Goal: Information Seeking & Learning: Learn about a topic

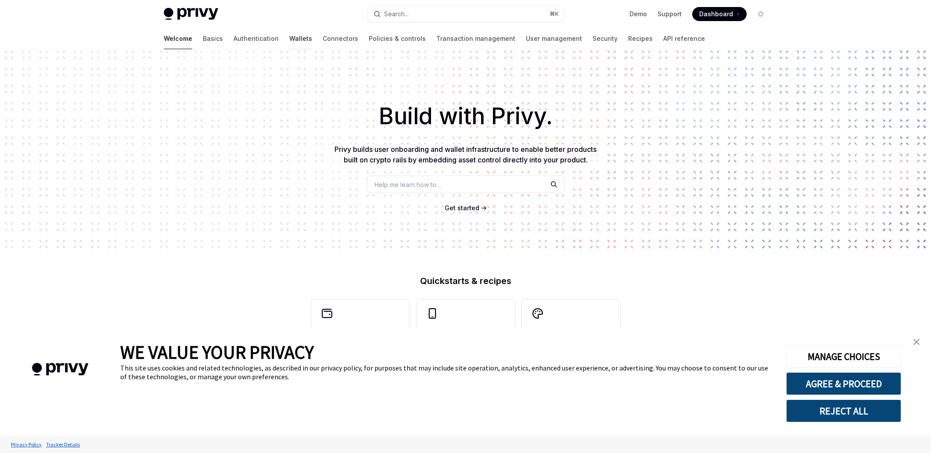
click at [289, 36] on link "Wallets" at bounding box center [300, 38] width 23 height 21
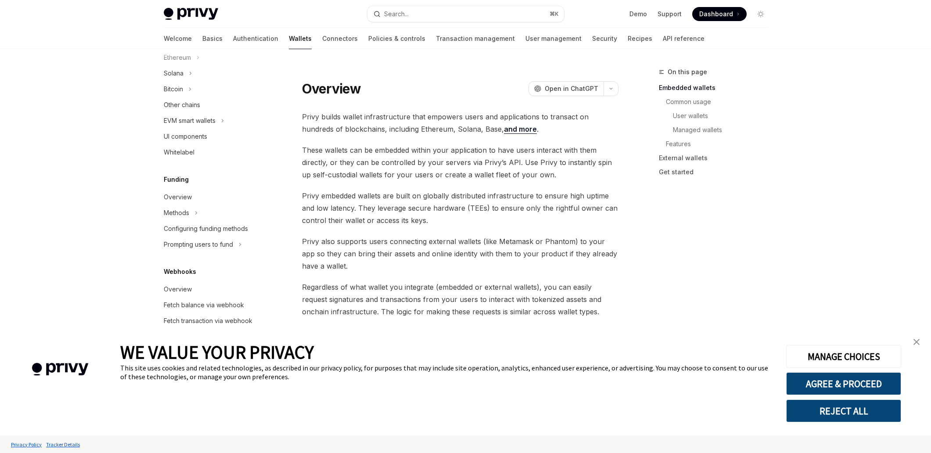
scroll to position [301, 0]
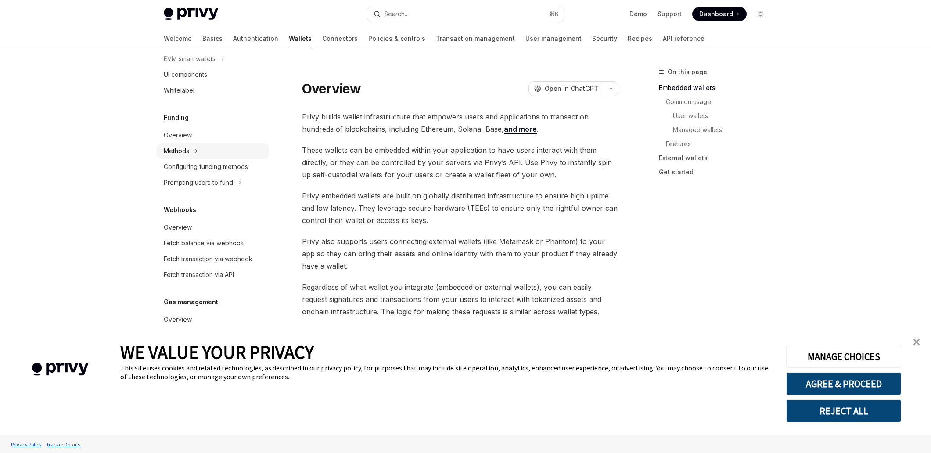
click at [187, 150] on div "Methods" at bounding box center [176, 151] width 25 height 11
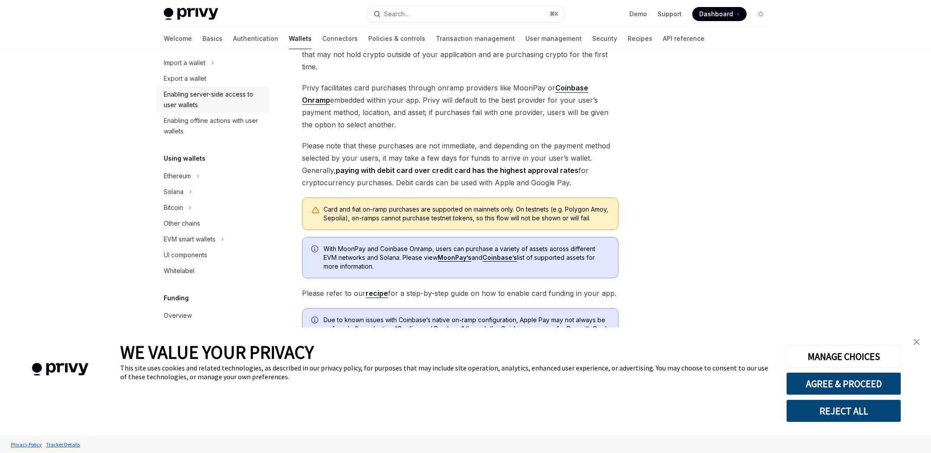
scroll to position [114, 0]
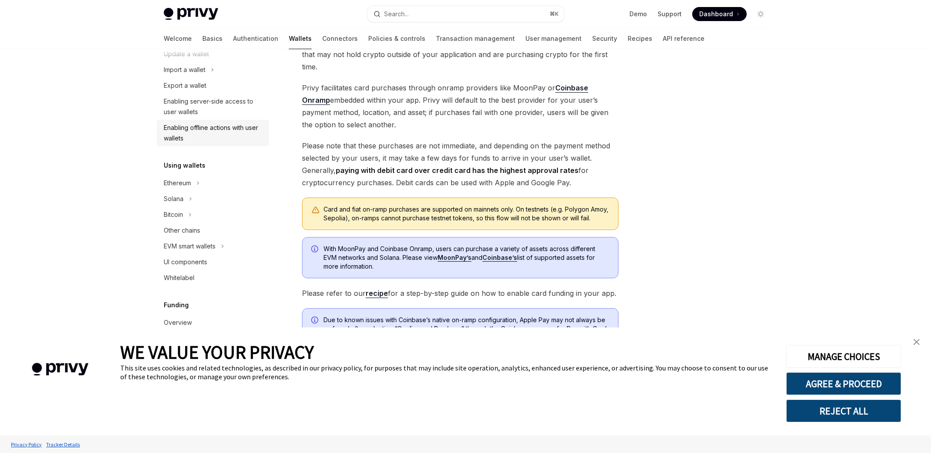
drag, startPoint x: 177, startPoint y: 128, endPoint x: 177, endPoint y: 133, distance: 4.5
click at [177, 128] on div "Enabling offline actions with user wallets" at bounding box center [214, 133] width 100 height 21
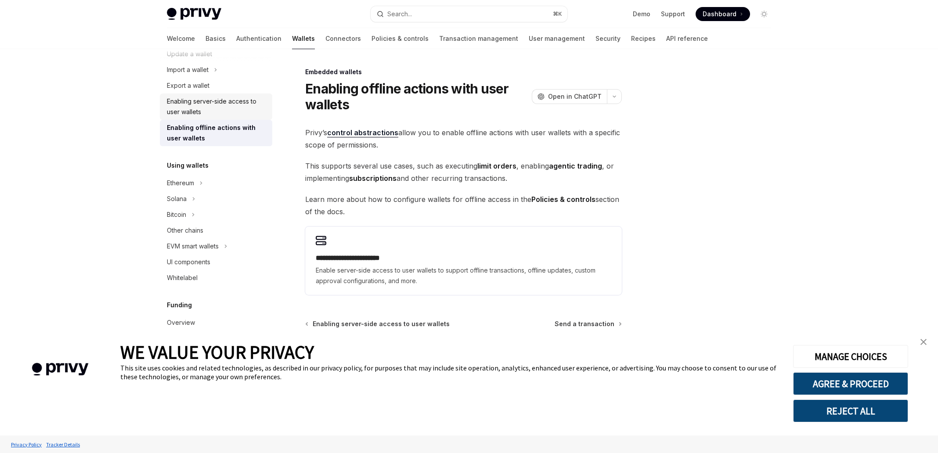
click at [189, 112] on div "Enabling server-side access to user wallets" at bounding box center [217, 106] width 100 height 21
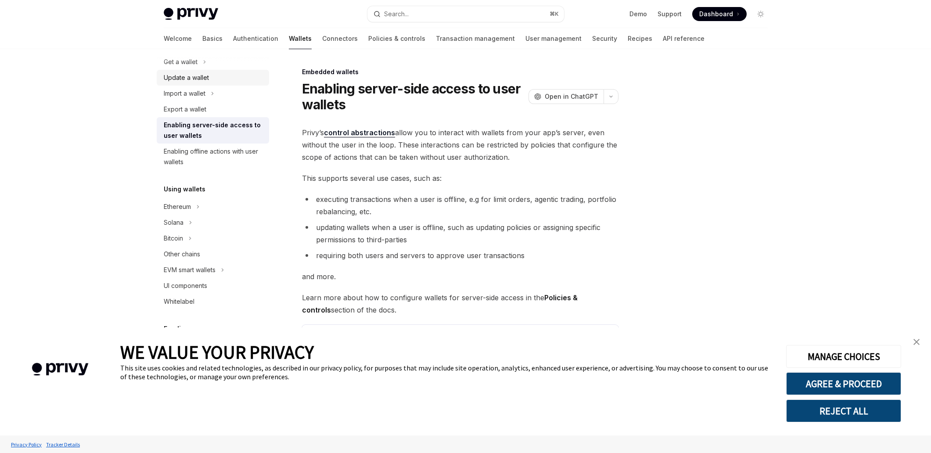
scroll to position [36, 0]
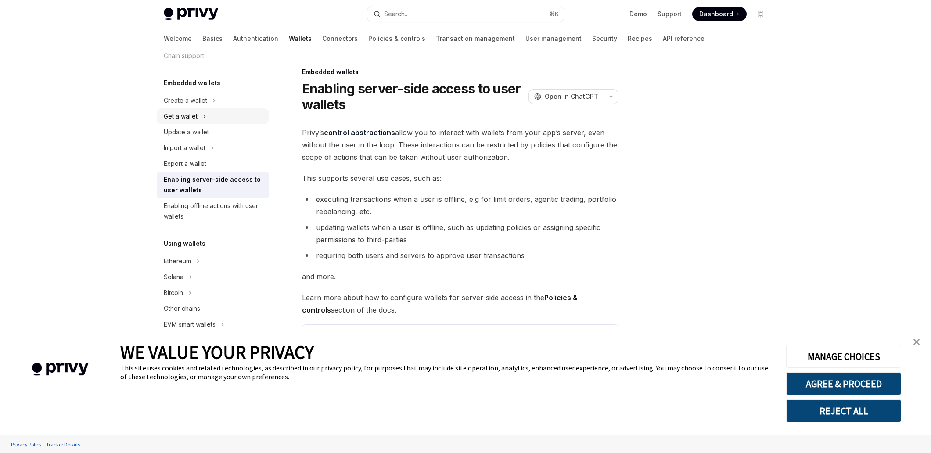
click at [188, 115] on div "Get a wallet" at bounding box center [181, 116] width 34 height 11
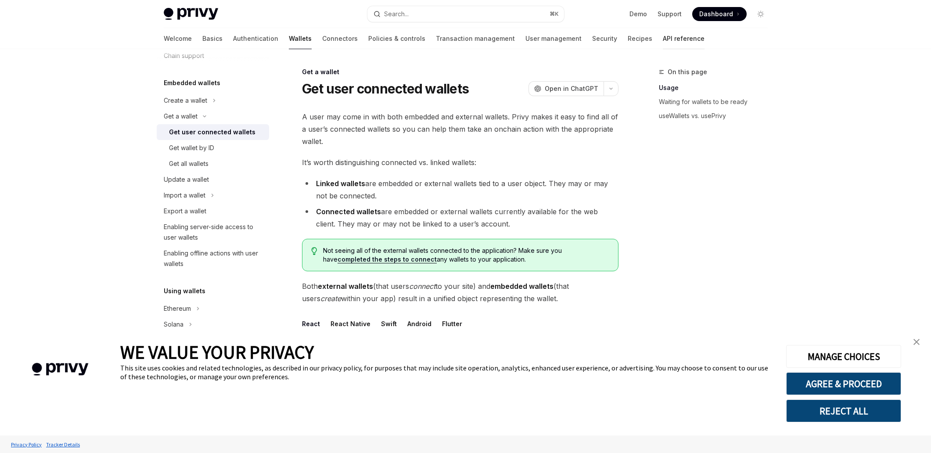
click at [663, 41] on link "API reference" at bounding box center [684, 38] width 42 height 21
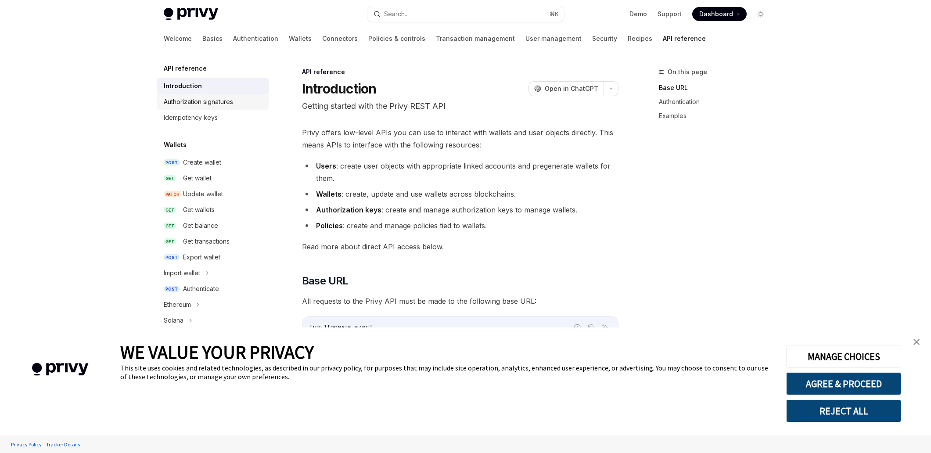
click at [228, 103] on div "Authorization signatures" at bounding box center [198, 102] width 69 height 11
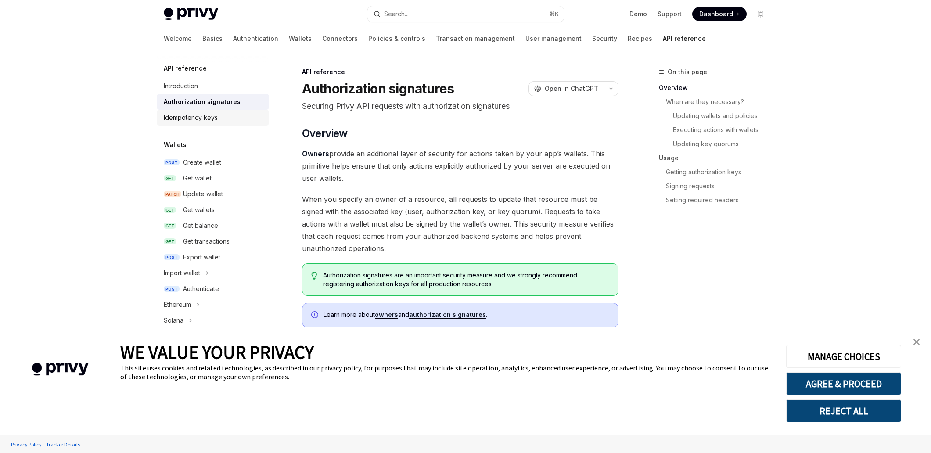
click at [202, 121] on div "Idempotency keys" at bounding box center [191, 117] width 54 height 11
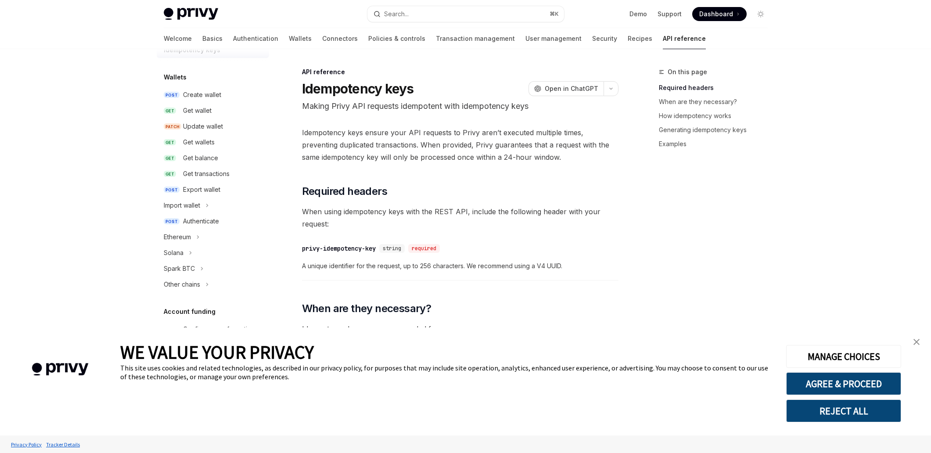
scroll to position [274, 0]
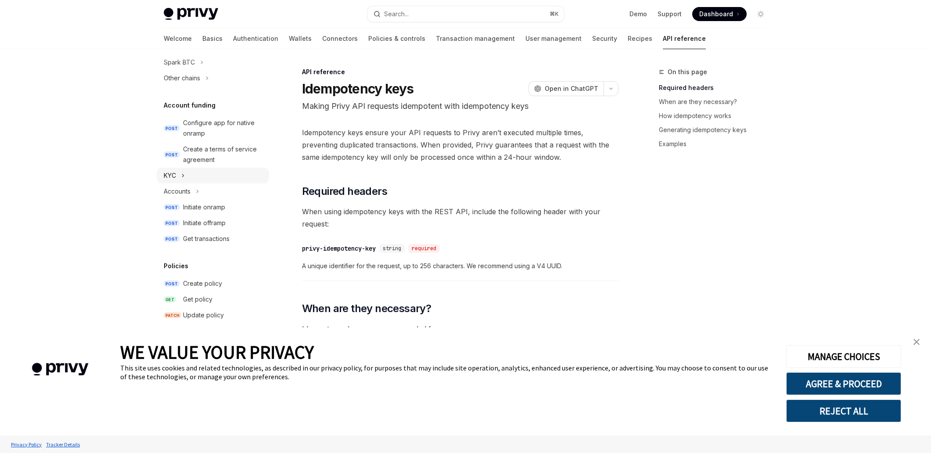
drag, startPoint x: 211, startPoint y: 152, endPoint x: 208, endPoint y: 171, distance: 19.2
click at [211, 152] on div "Create a terms of service agreement" at bounding box center [223, 154] width 81 height 21
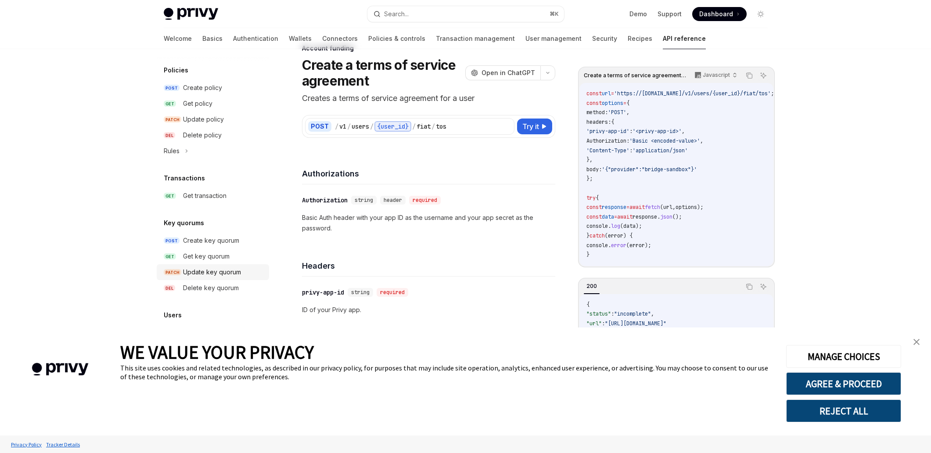
scroll to position [77, 0]
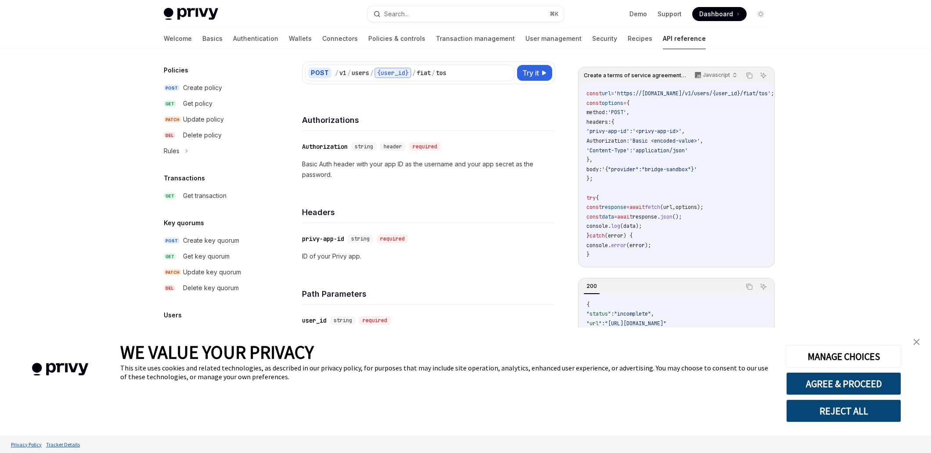
drag, startPoint x: 179, startPoint y: 317, endPoint x: 173, endPoint y: 315, distance: 6.5
click at [179, 317] on h5 "Users" at bounding box center [173, 315] width 18 height 11
click at [173, 314] on h5 "Users" at bounding box center [173, 315] width 18 height 11
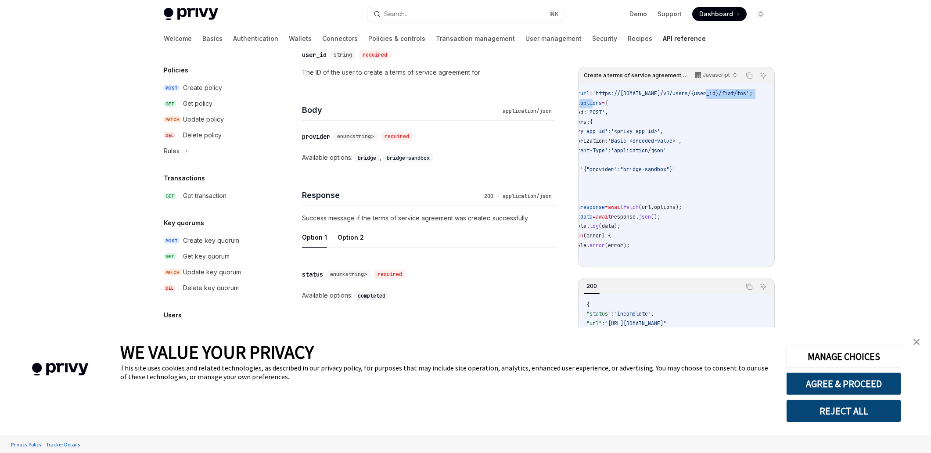
scroll to position [0, 0]
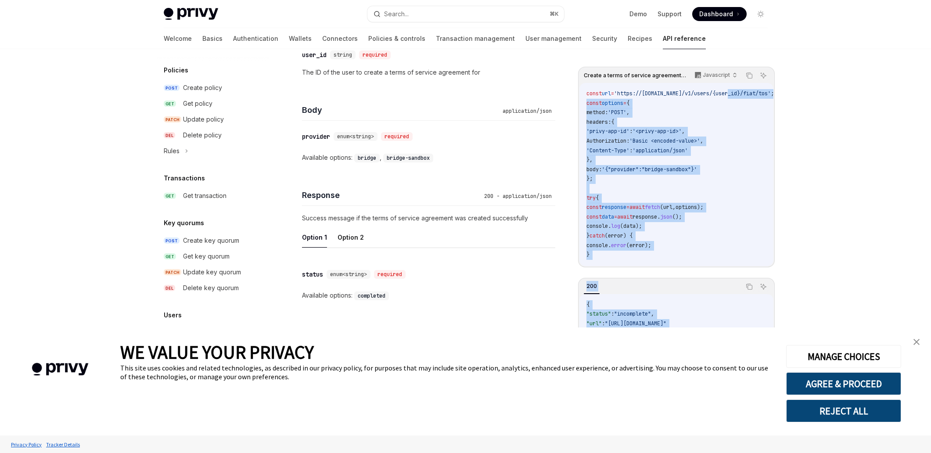
drag, startPoint x: 739, startPoint y: 94, endPoint x: 571, endPoint y: 100, distance: 168.7
click at [571, 100] on div "Create a terms of service agreement for a user Javascript Copy Ask AI const url…" at bounding box center [466, 79] width 618 height 747
click at [698, 141] on span "'Basic <encoded-value>'" at bounding box center [665, 140] width 71 height 7
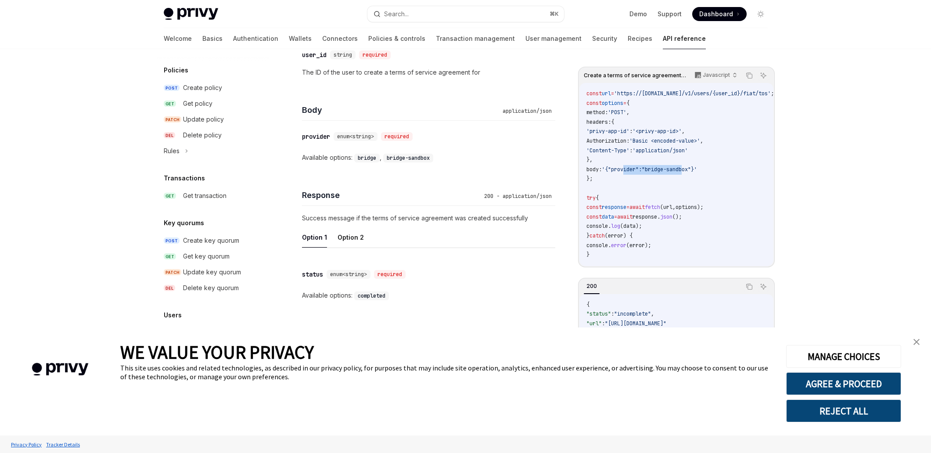
drag, startPoint x: 631, startPoint y: 173, endPoint x: 687, endPoint y: 197, distance: 61.4
click at [704, 173] on code "const url = 'https://[DOMAIN_NAME]/v1/users/{user_id}/fiat/tos' ; const options…" at bounding box center [691, 174] width 209 height 171
click at [687, 197] on code "const url = 'https://[DOMAIN_NAME]/v1/users/{user_id}/fiat/tos' ; const options…" at bounding box center [691, 174] width 209 height 171
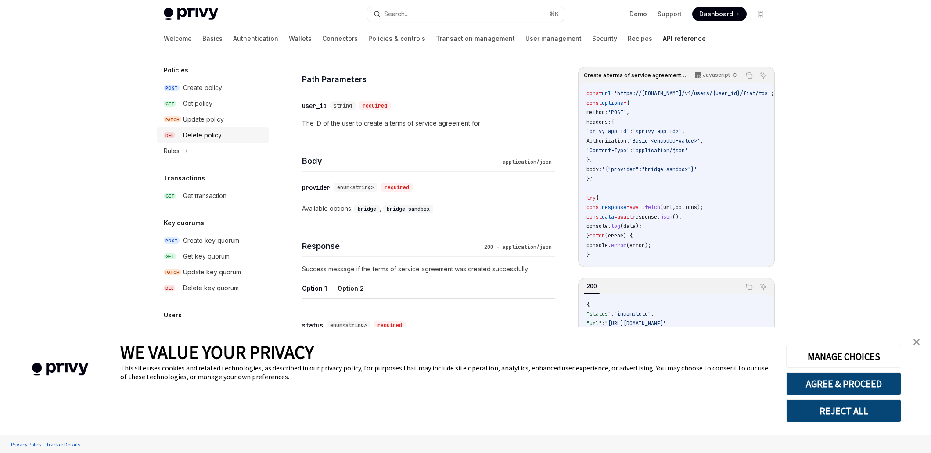
scroll to position [343, 0]
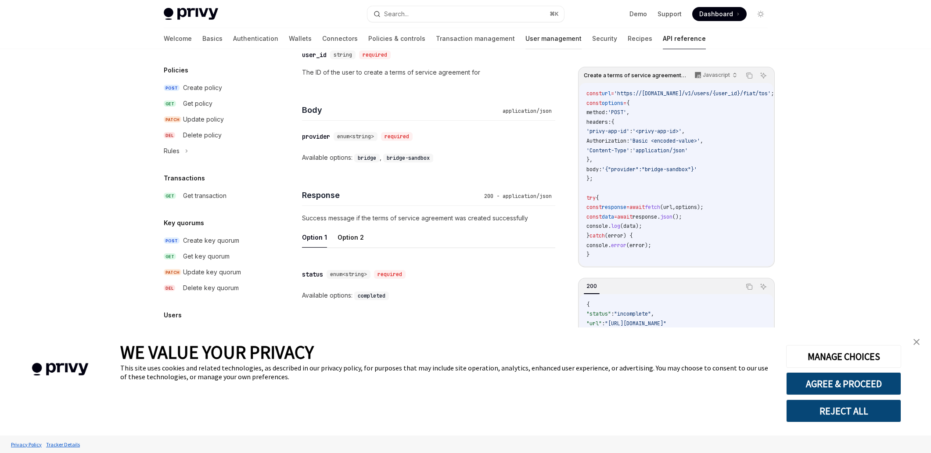
click at [526, 39] on link "User management" at bounding box center [554, 38] width 56 height 21
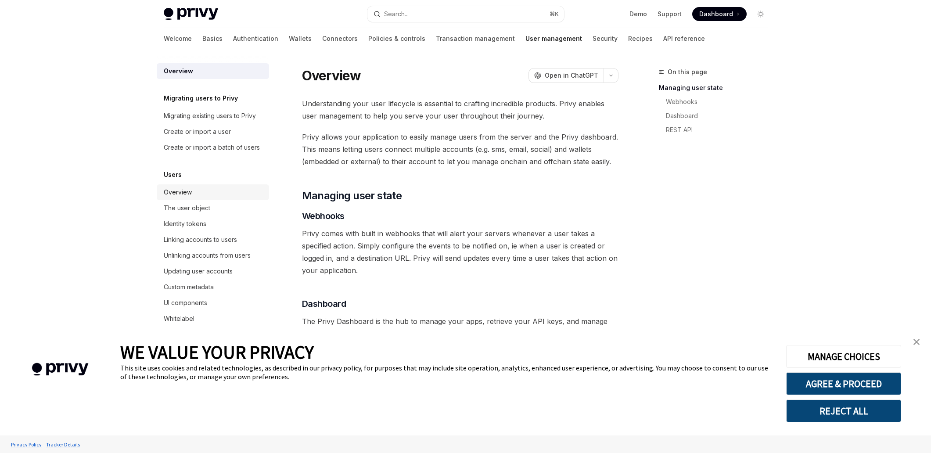
click at [174, 198] on div "Overview" at bounding box center [178, 192] width 28 height 11
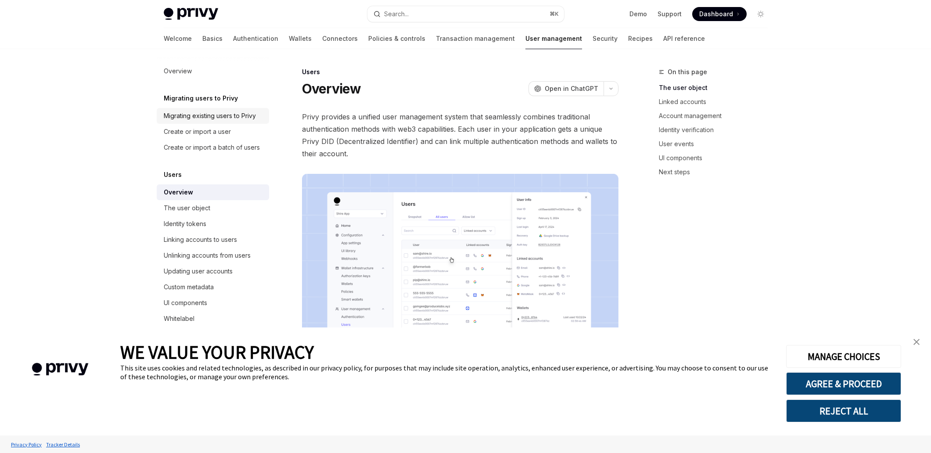
click at [198, 121] on link "Migrating existing users to Privy" at bounding box center [213, 116] width 112 height 16
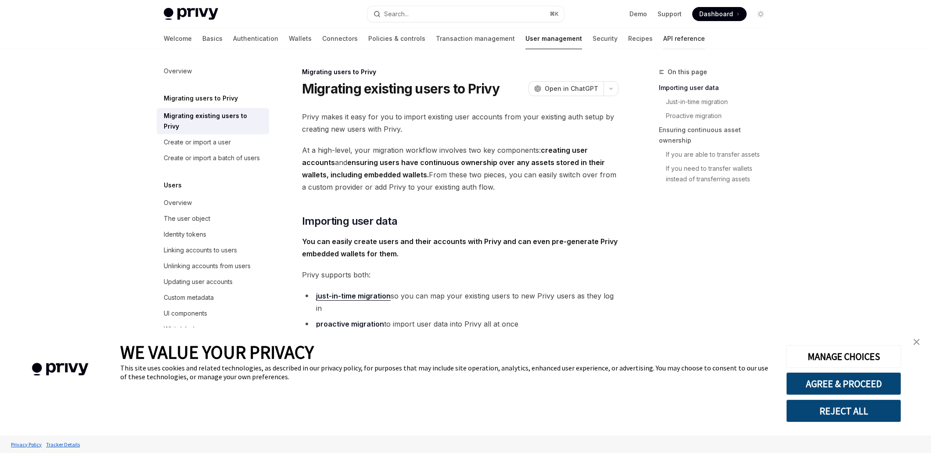
click at [663, 42] on link "API reference" at bounding box center [684, 38] width 42 height 21
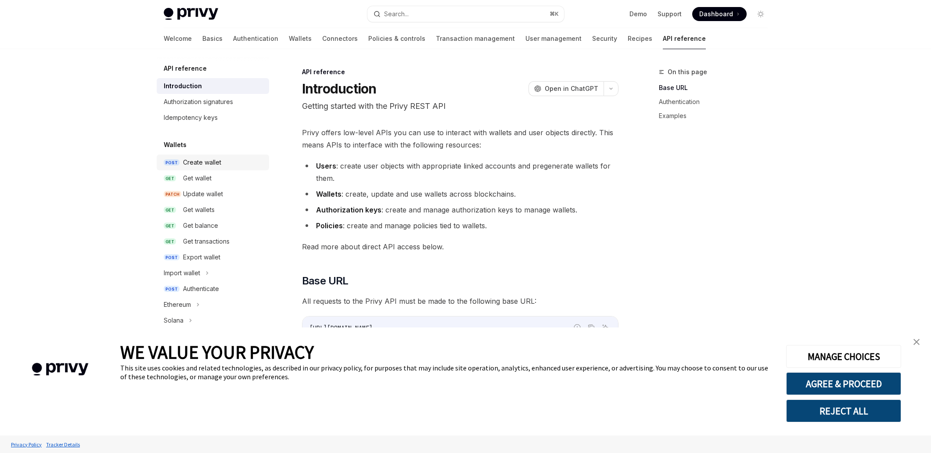
click at [202, 161] on div "Create wallet" at bounding box center [202, 162] width 38 height 11
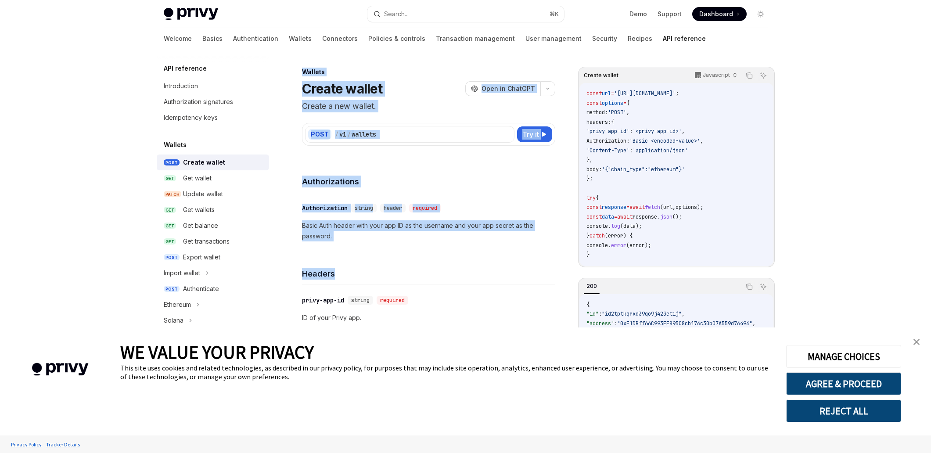
drag, startPoint x: 299, startPoint y: 65, endPoint x: 453, endPoint y: 278, distance: 262.9
click at [458, 278] on h4 "Headers" at bounding box center [428, 274] width 253 height 12
drag, startPoint x: 400, startPoint y: 305, endPoint x: 125, endPoint y: 64, distance: 365.6
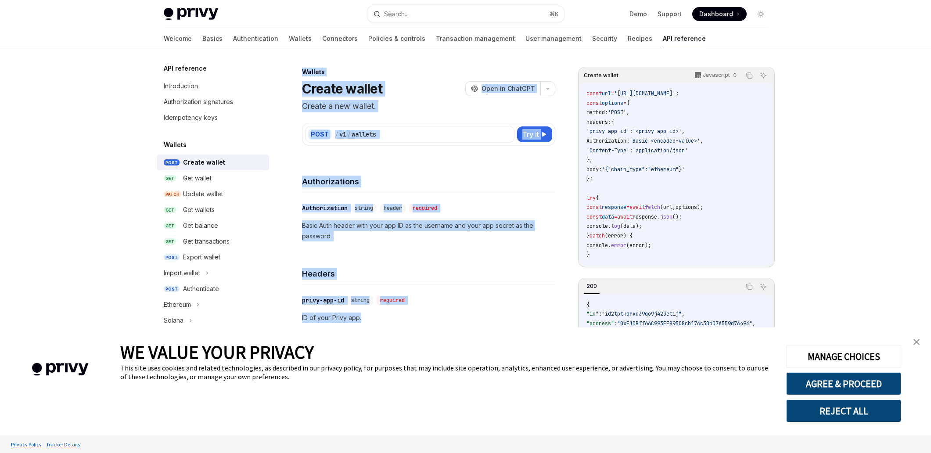
drag, startPoint x: 125, startPoint y: 64, endPoint x: 122, endPoint y: 72, distance: 8.1
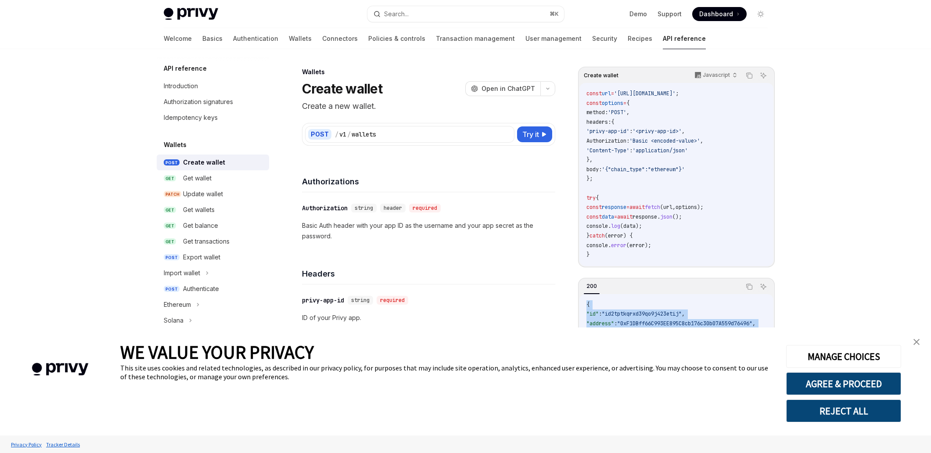
drag, startPoint x: 249, startPoint y: 152, endPoint x: 857, endPoint y: 275, distance: 620.0
drag, startPoint x: 747, startPoint y: 288, endPoint x: 94, endPoint y: 90, distance: 682.2
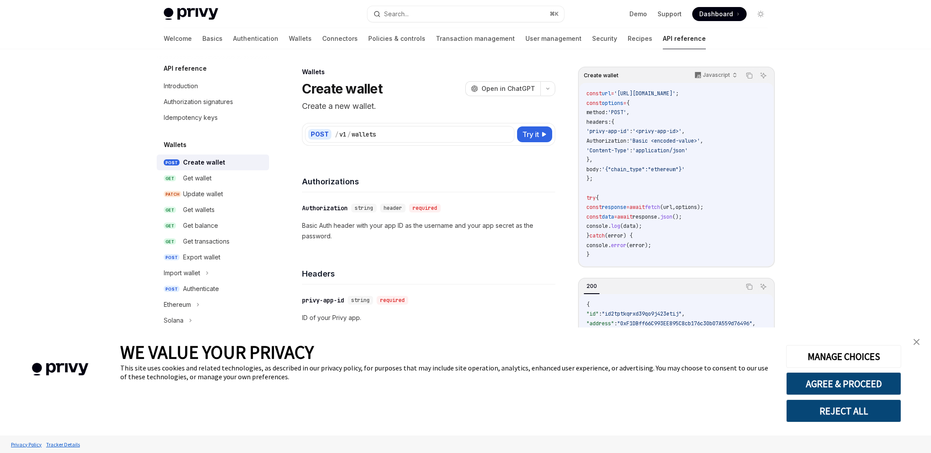
drag, startPoint x: 95, startPoint y: 86, endPoint x: 109, endPoint y: 78, distance: 15.5
drag, startPoint x: 146, startPoint y: 86, endPoint x: 812, endPoint y: 274, distance: 692.5
drag, startPoint x: 815, startPoint y: 266, endPoint x: 815, endPoint y: 277, distance: 11.0
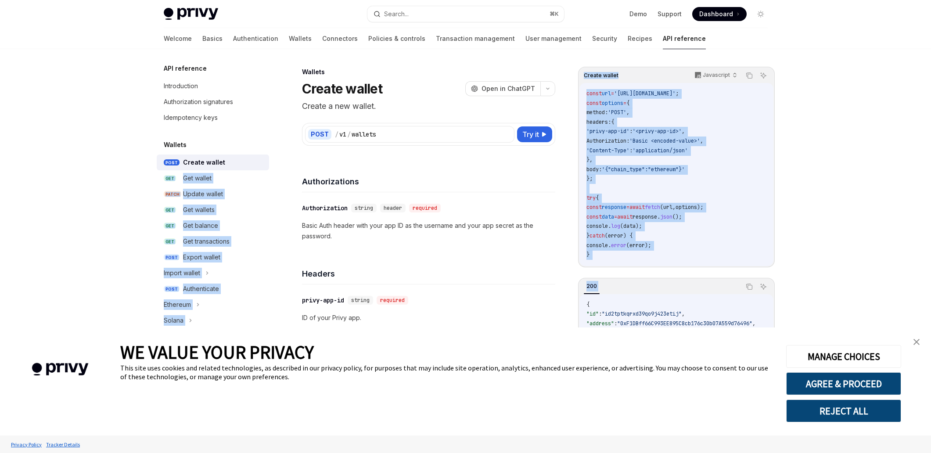
drag, startPoint x: 505, startPoint y: 243, endPoint x: 281, endPoint y: 153, distance: 240.9
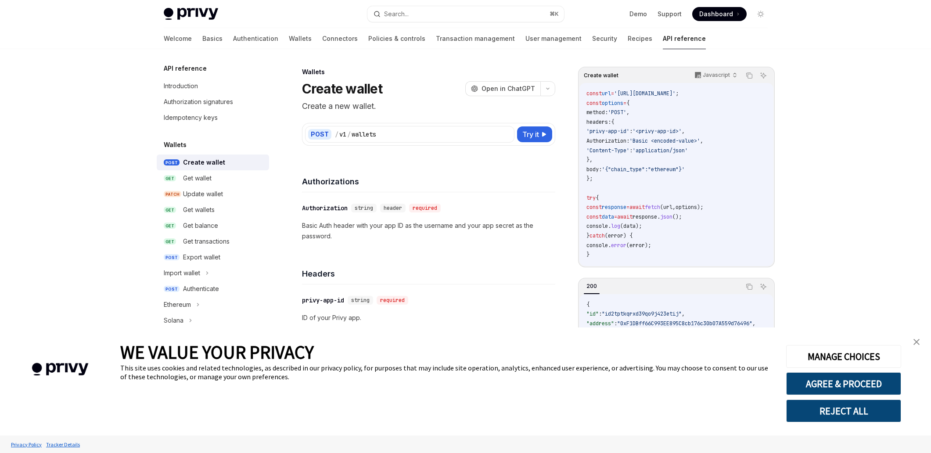
drag, startPoint x: 440, startPoint y: 166, endPoint x: 404, endPoint y: 157, distance: 36.7
click at [440, 166] on div "Authorizations" at bounding box center [428, 176] width 253 height 32
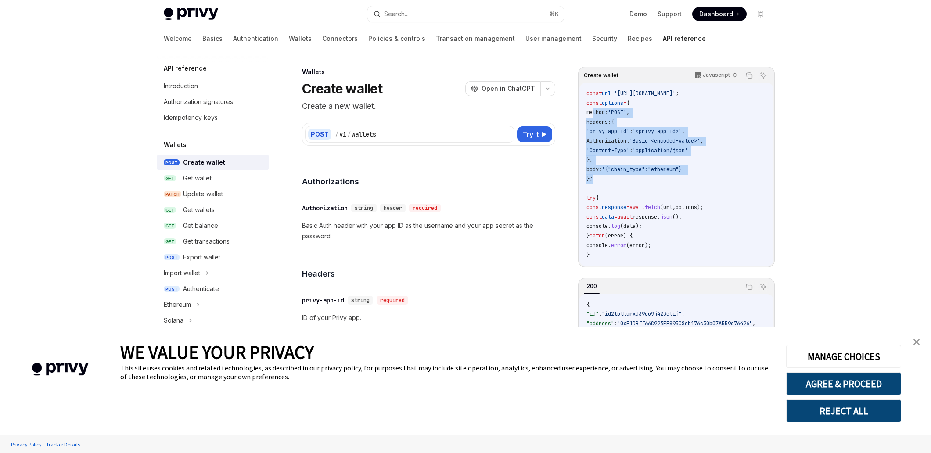
drag, startPoint x: 599, startPoint y: 115, endPoint x: 699, endPoint y: 183, distance: 120.8
click at [699, 183] on code "const url = '[URL][DOMAIN_NAME]' ; const options = { method: 'POST' , headers: …" at bounding box center [677, 174] width 180 height 171
click at [220, 254] on div "Export wallet" at bounding box center [201, 257] width 37 height 11
type textarea "*"
